Goal: Check status: Check status

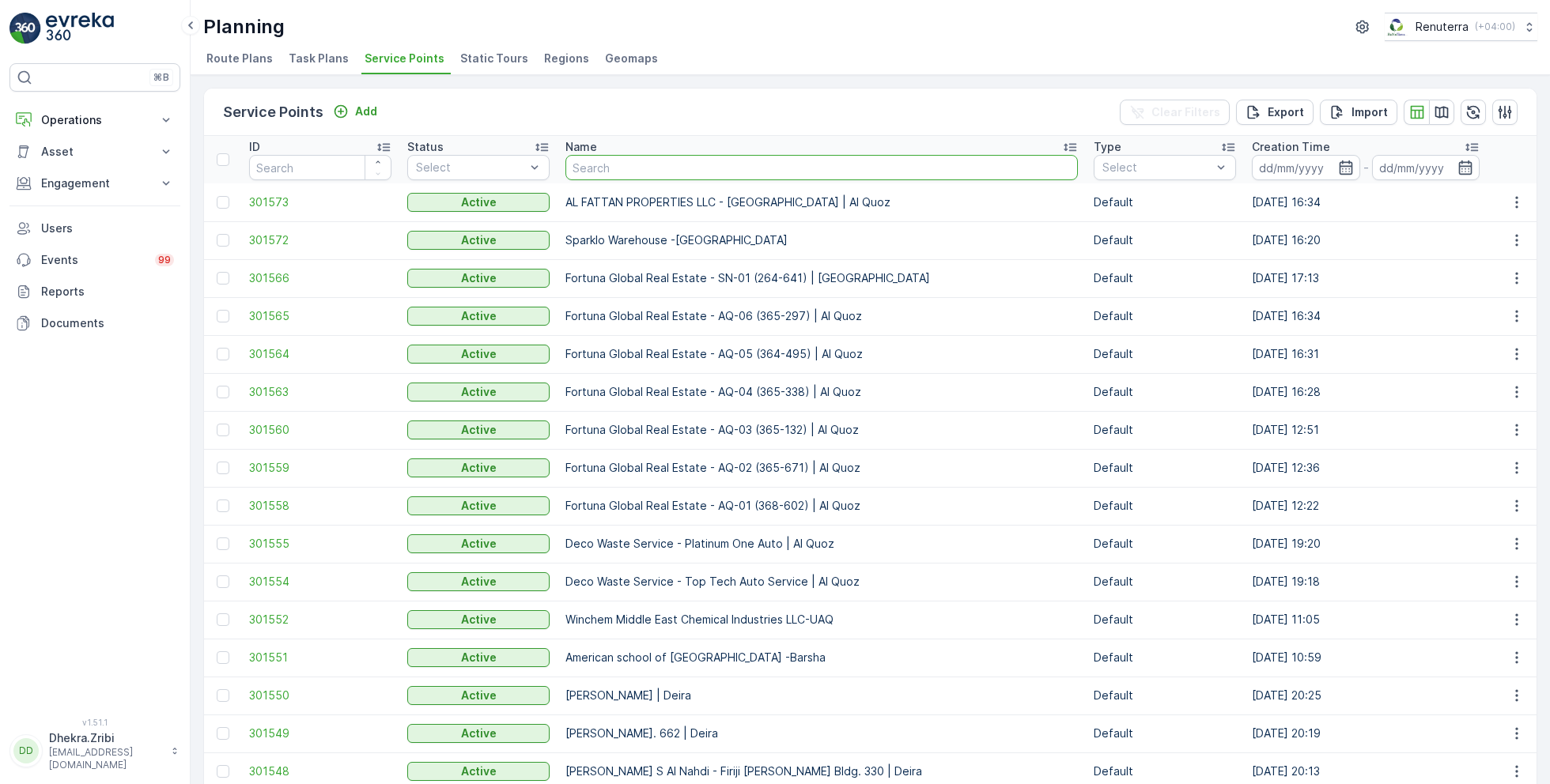
click at [700, 165] on input "text" at bounding box center [821, 167] width 512 height 25
type input "iranian"
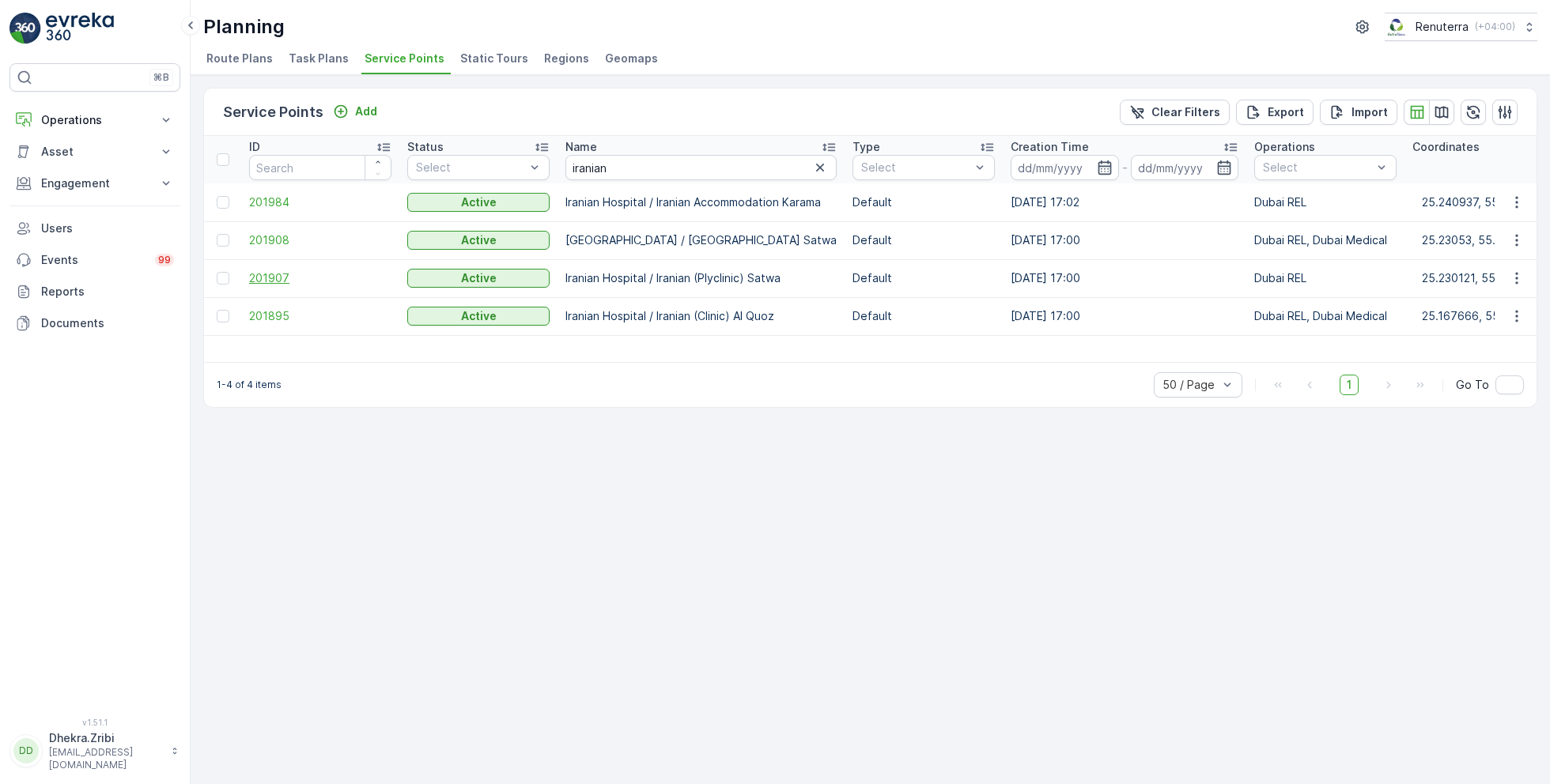
click at [281, 278] on span "201907" at bounding box center [320, 278] width 142 height 16
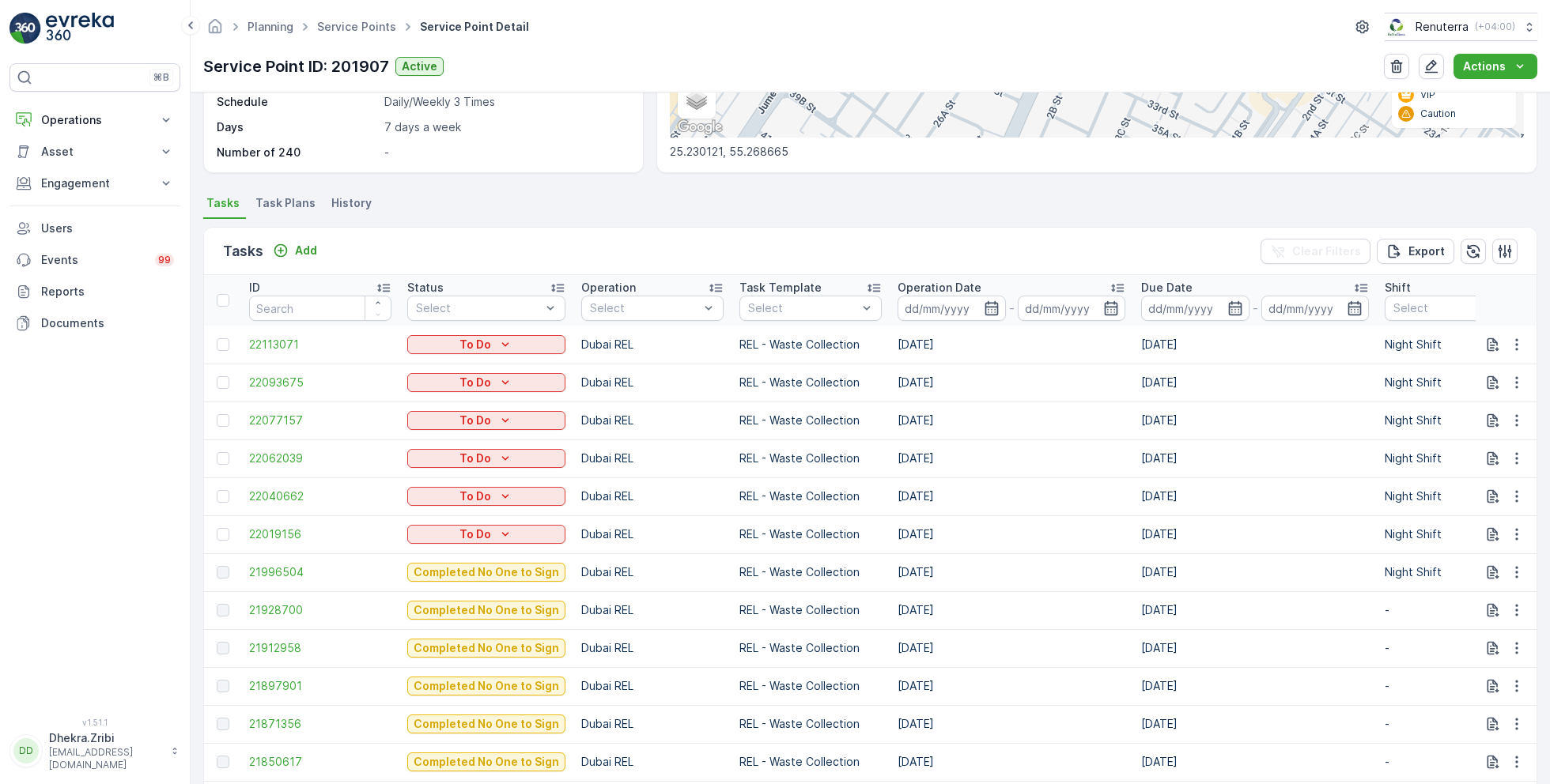
scroll to position [329, 0]
click at [280, 567] on span "21996504" at bounding box center [320, 571] width 142 height 16
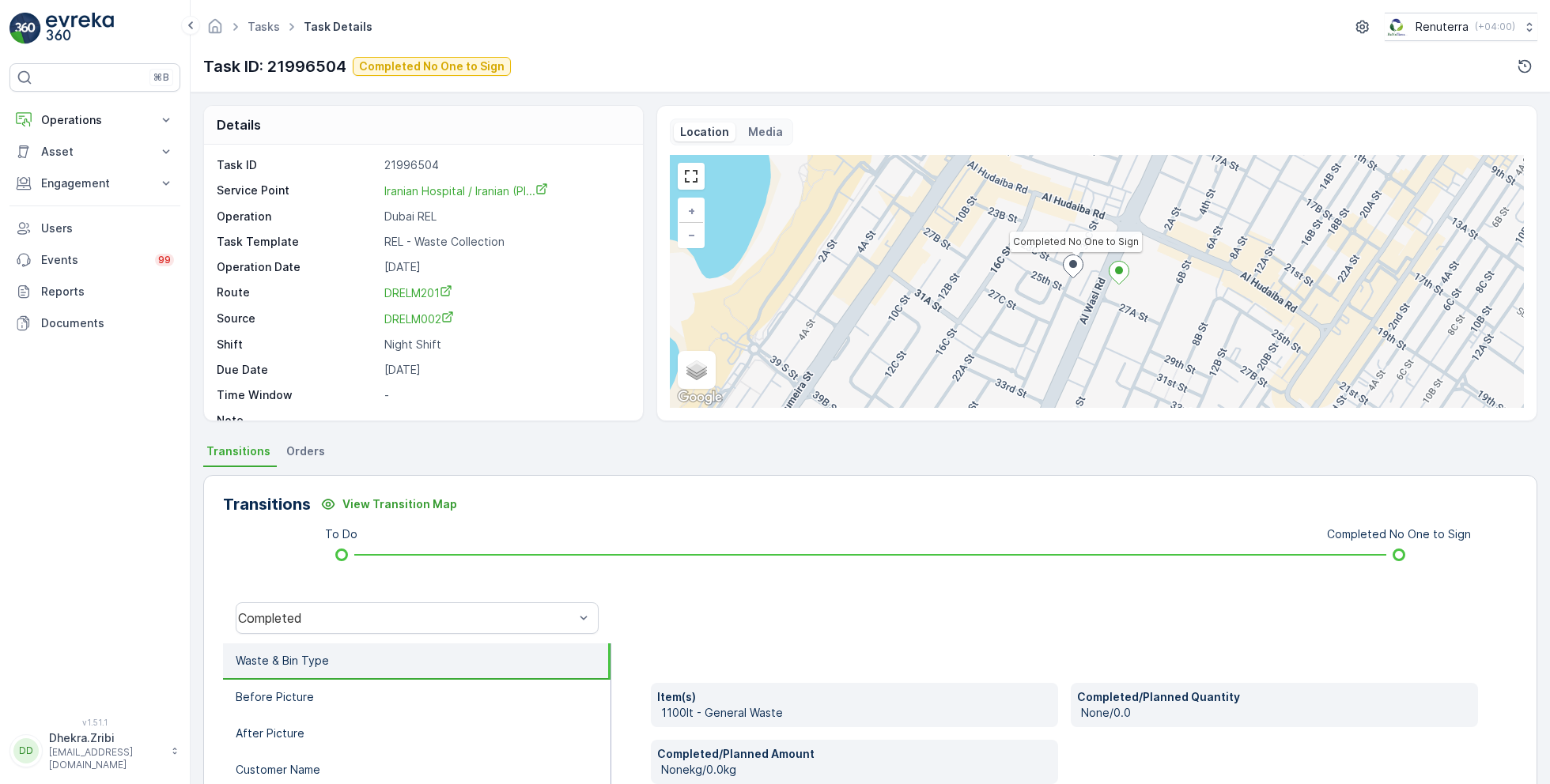
scroll to position [21, 0]
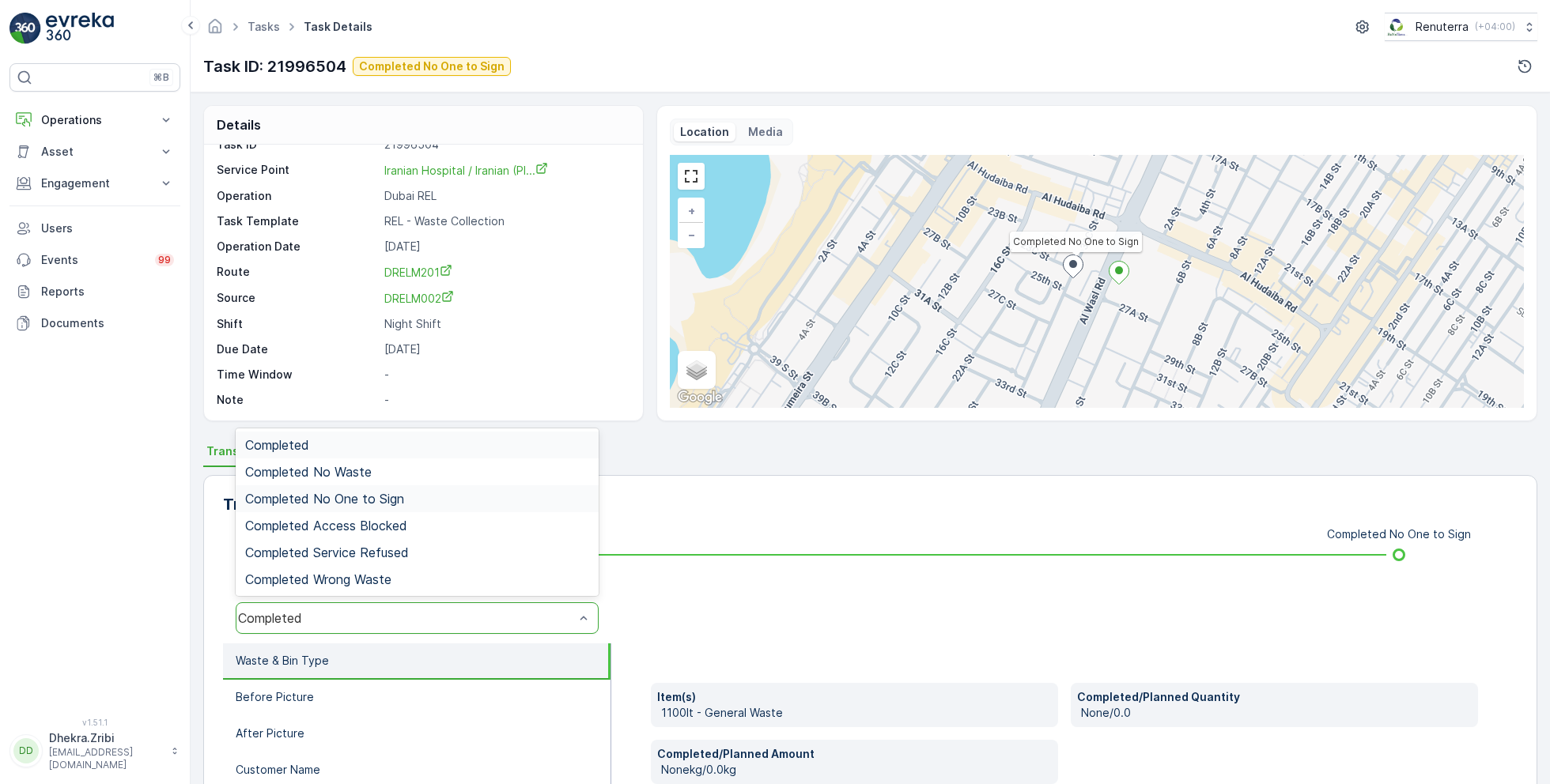
click at [372, 486] on div "Completed No One to Sign" at bounding box center [418, 499] width 363 height 27
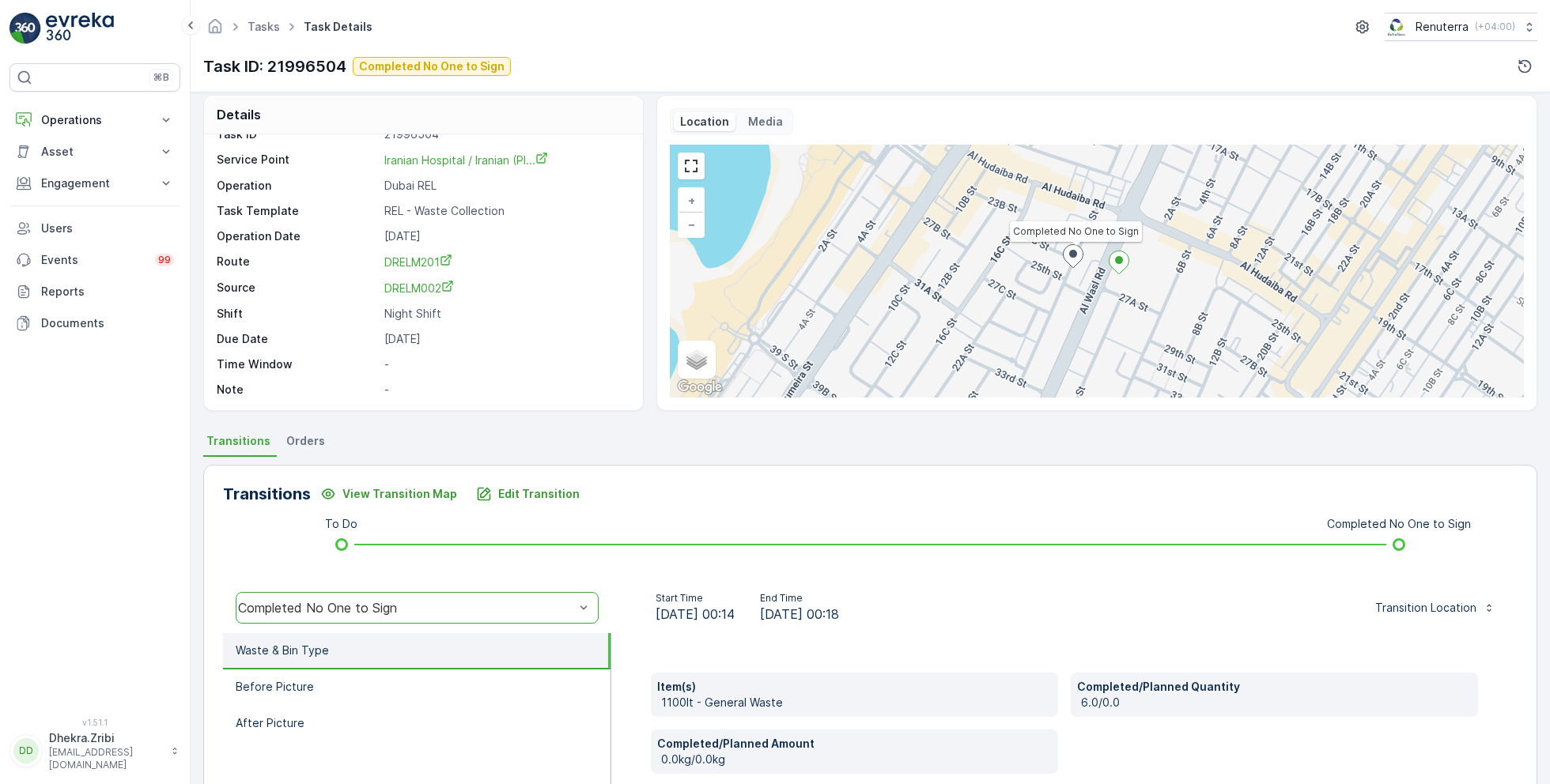
scroll to position [17, 0]
